Goal: Task Accomplishment & Management: Complete application form

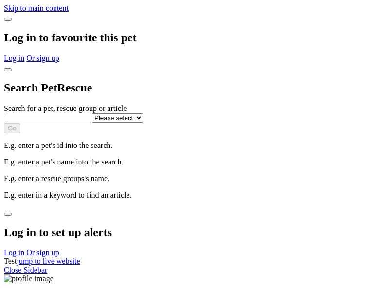
select select
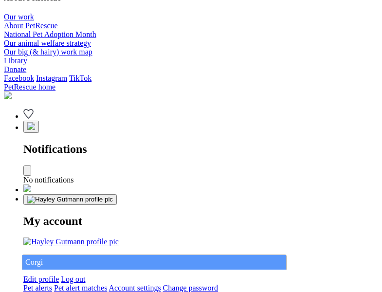
type input "Corgi"
select select "844268919"
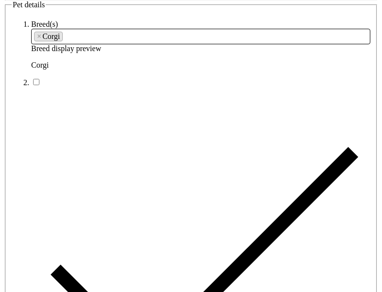
type input "Schall Circle/Lakeside Green22, Western Australia, 6008"
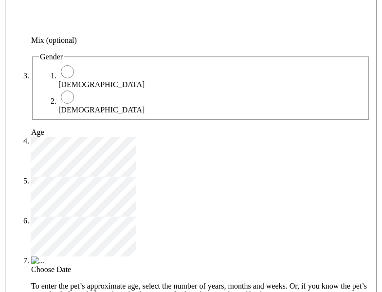
type input "14FEO934M45O193"
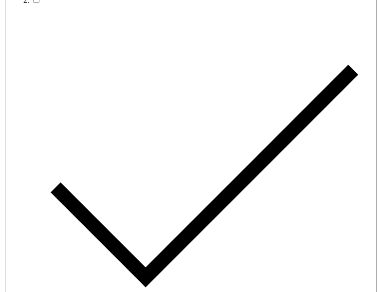
radio input "true"
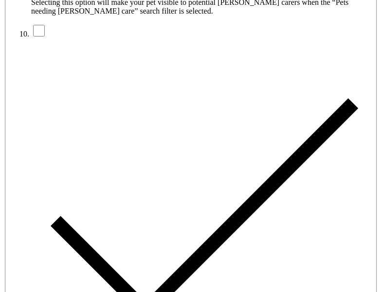
type input "Please wait..."
